Goal: Task Accomplishment & Management: Manage account settings

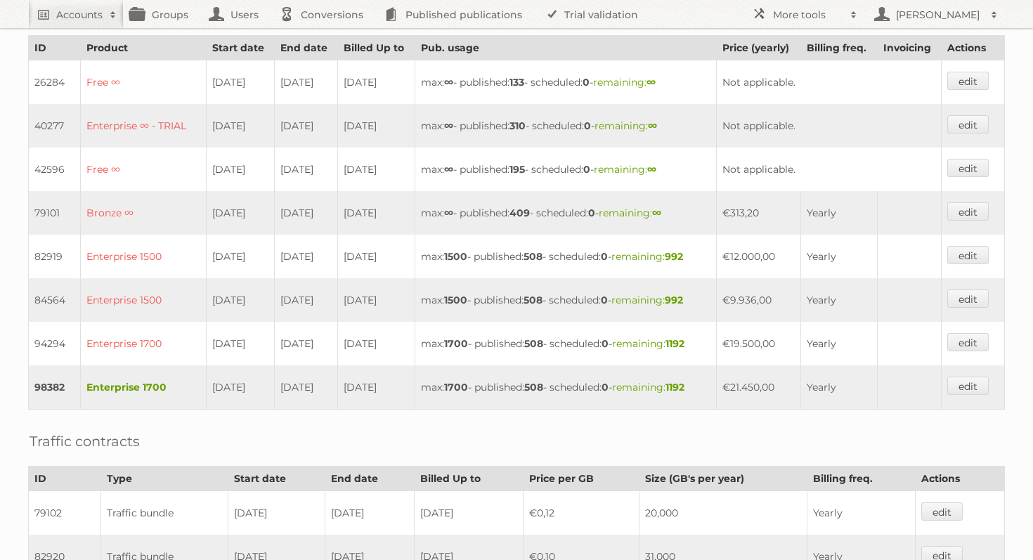
scroll to position [343, 0]
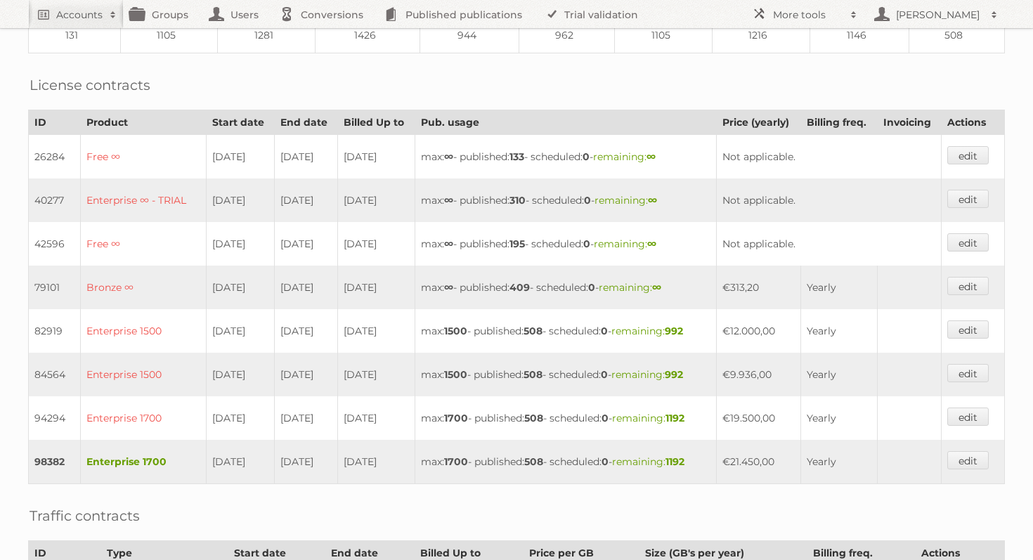
click at [41, 449] on td "98382" at bounding box center [55, 462] width 52 height 44
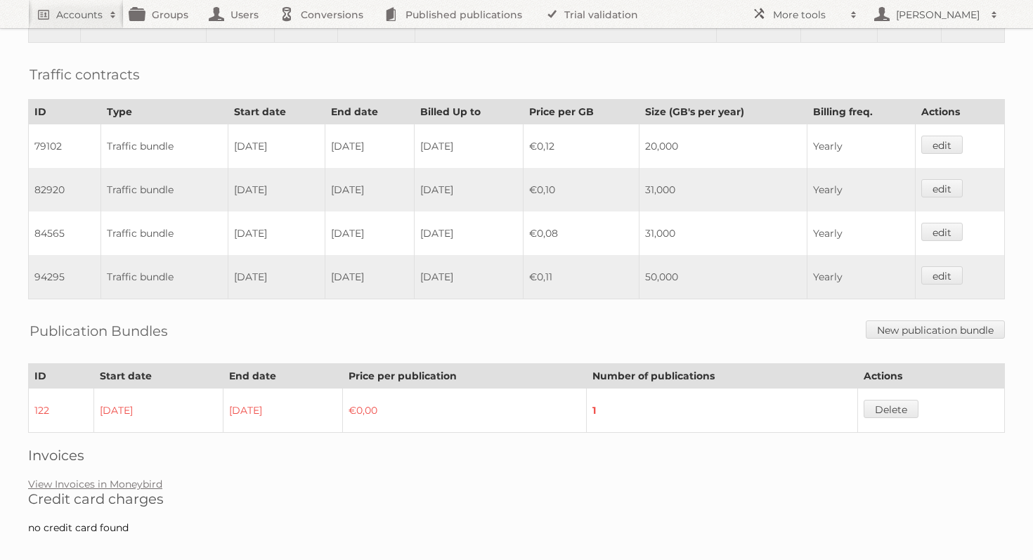
scroll to position [786, 0]
click at [106, 477] on link "View Invoices in Moneybird" at bounding box center [95, 483] width 134 height 13
click at [102, 6] on link "Accounts" at bounding box center [76, 14] width 96 height 28
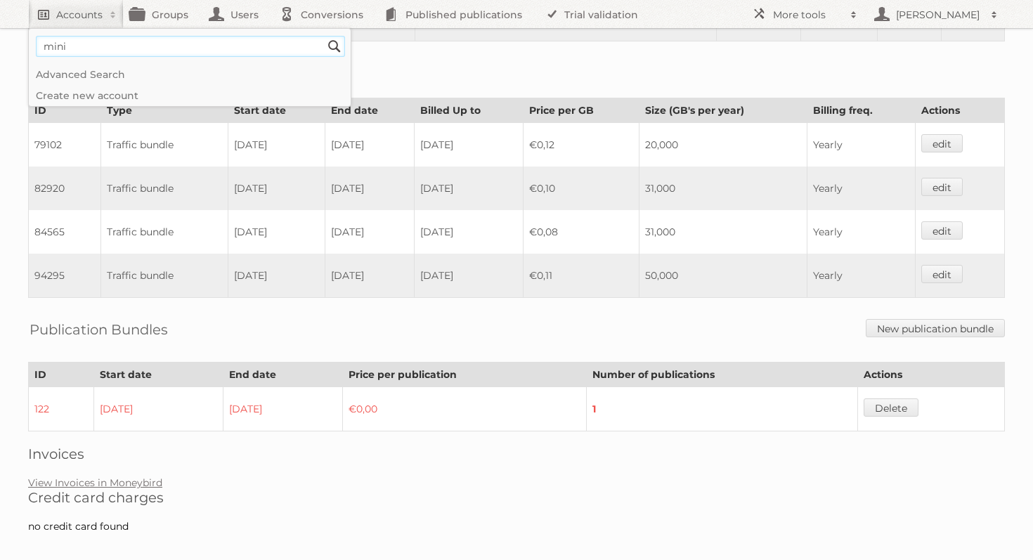
type input"] "minimani"
click at [324, 36] on input "Search" at bounding box center [334, 46] width 21 height 21
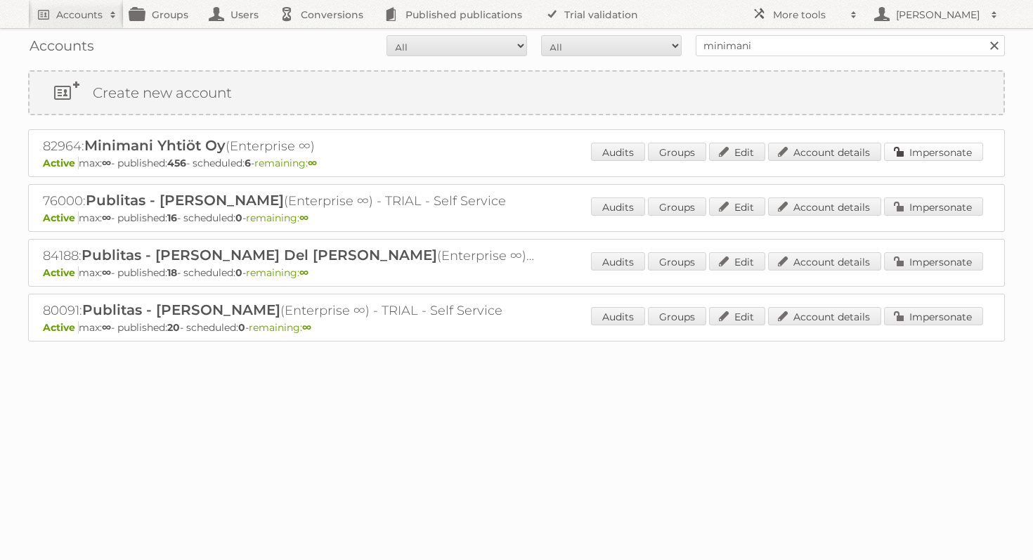
click at [921, 153] on link "Impersonate" at bounding box center [933, 152] width 99 height 18
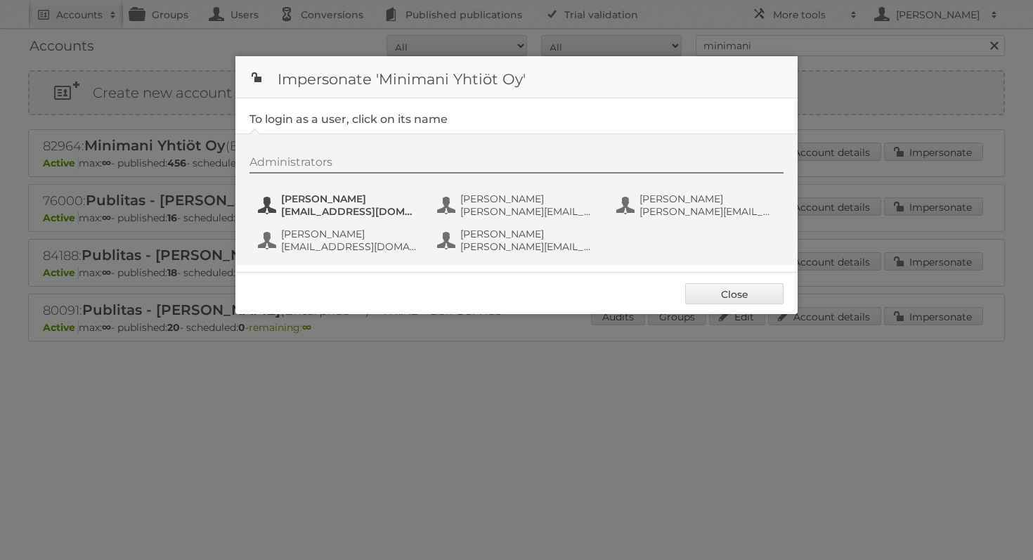
click at [312, 208] on span "janne.oosi@minimani.fi" at bounding box center [349, 211] width 136 height 13
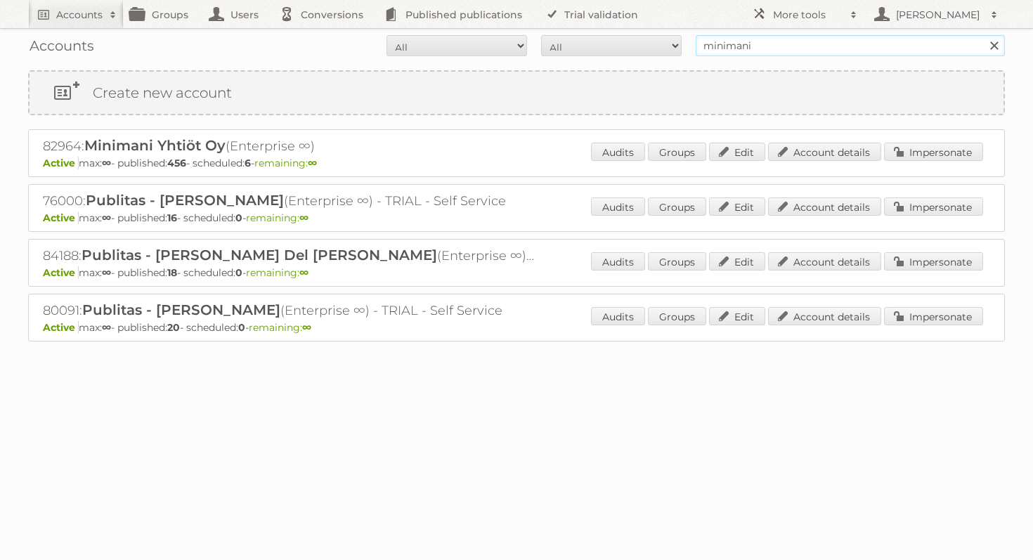
click at [737, 45] on input "minimani" at bounding box center [850, 45] width 309 height 21
type input "[PERSON_NAME] [GEOGRAPHIC_DATA]"
click at [984, 35] on input "Search" at bounding box center [994, 45] width 21 height 21
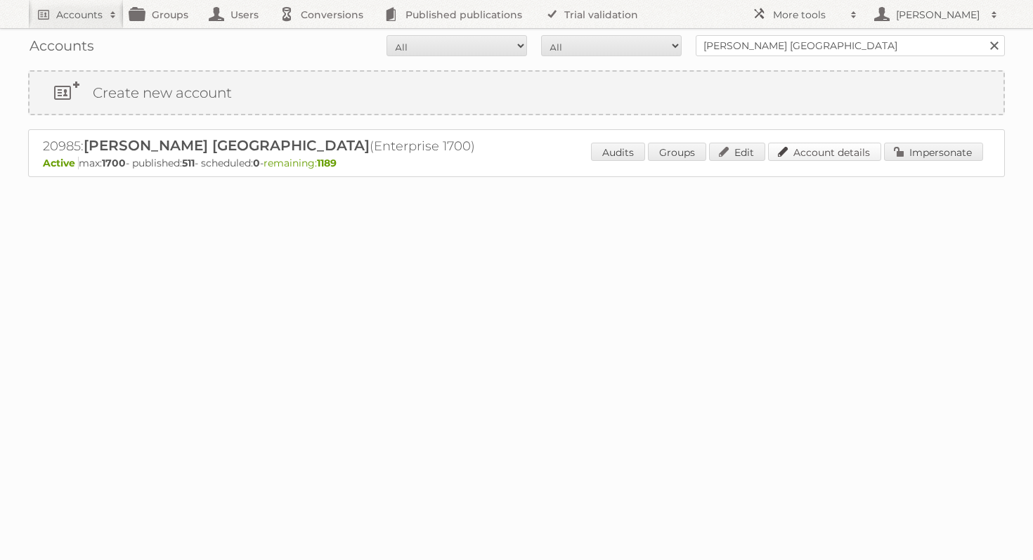
click at [835, 156] on link "Account details" at bounding box center [824, 152] width 113 height 18
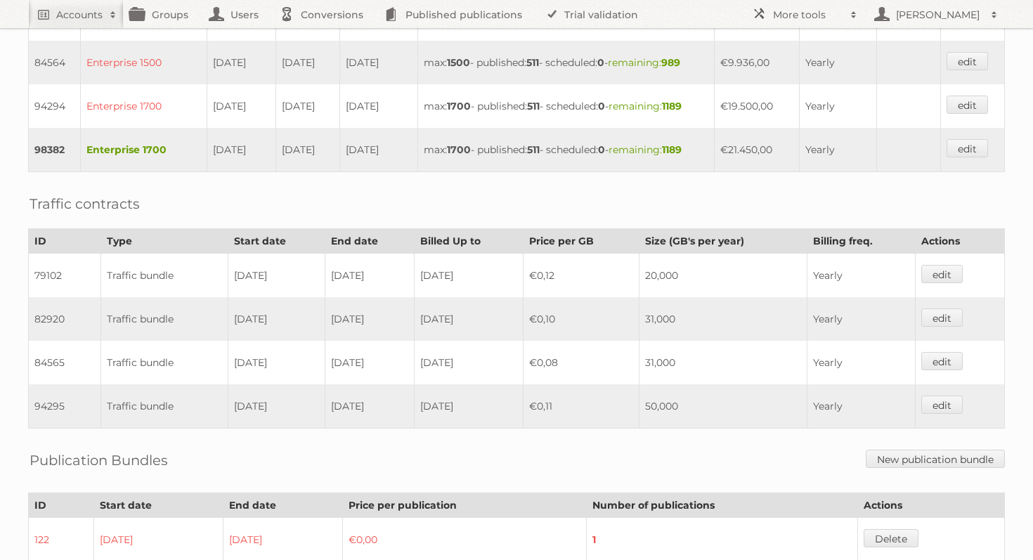
scroll to position [786, 0]
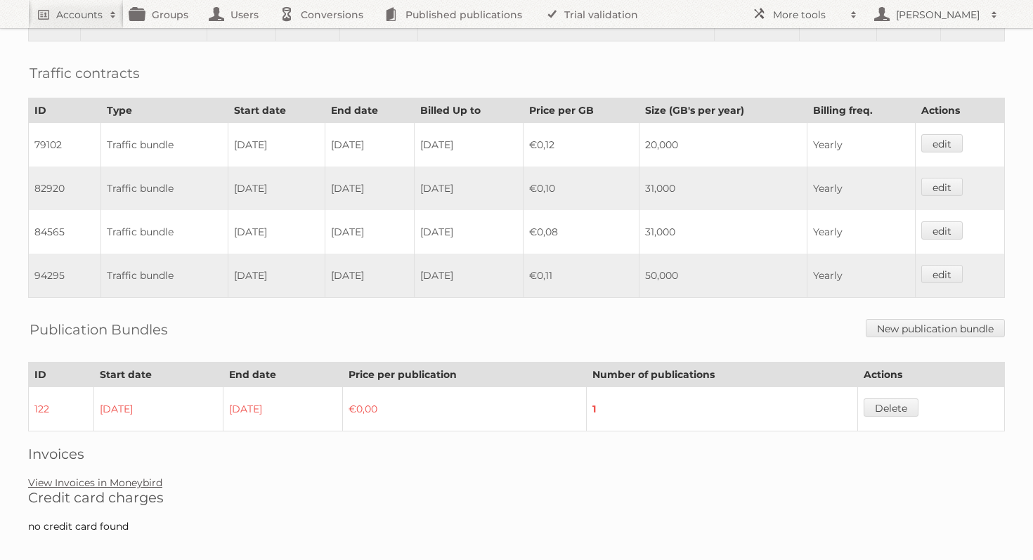
click at [122, 477] on link "View Invoices in Moneybird" at bounding box center [95, 483] width 134 height 13
